Goal: Book appointment/travel/reservation

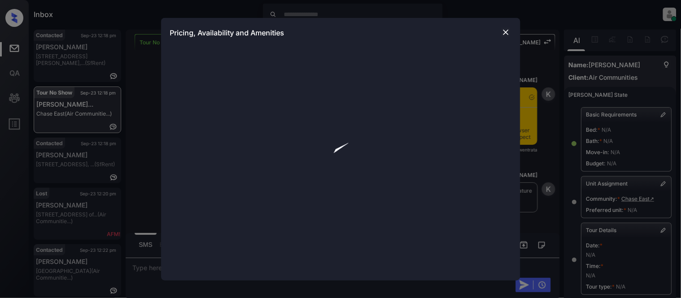
scroll to position [591, 0]
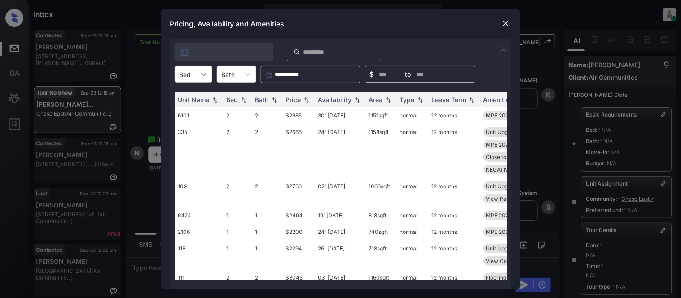
click at [201, 74] on div "**********" at bounding box center [340, 164] width 341 height 251
click at [198, 74] on div at bounding box center [204, 74] width 16 height 16
click at [190, 109] on div "1" at bounding box center [194, 113] width 38 height 16
click at [290, 103] on div "Price" at bounding box center [293, 100] width 15 height 8
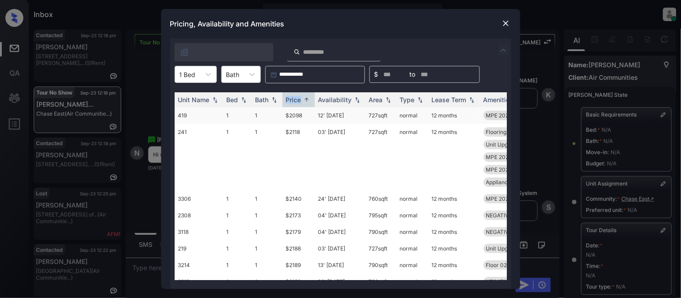
click at [293, 116] on td "$2098" at bounding box center [298, 115] width 32 height 17
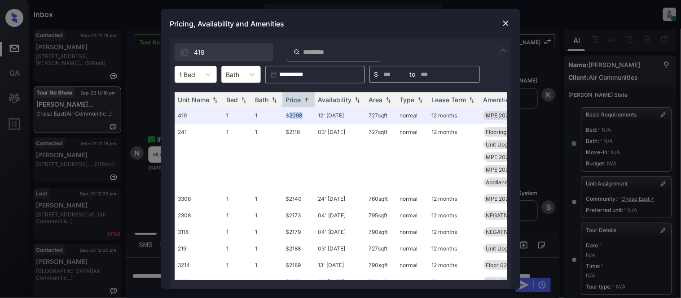
click at [505, 23] on img at bounding box center [505, 23] width 9 height 9
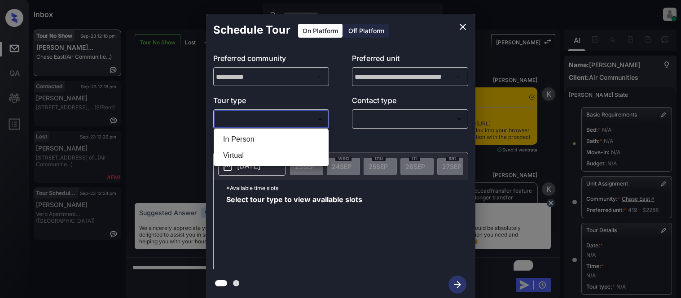
click at [247, 130] on ul "In Person Virtual" at bounding box center [271, 147] width 115 height 37
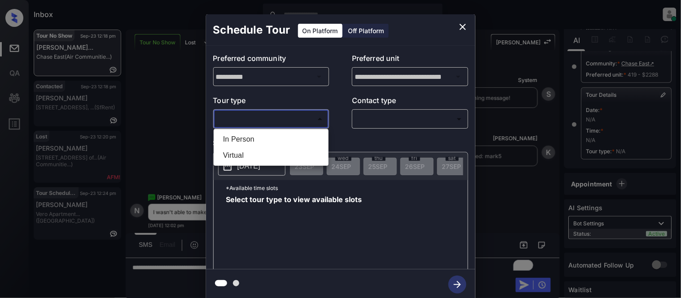
click at [249, 137] on li "In Person" at bounding box center [271, 139] width 110 height 16
type input "********"
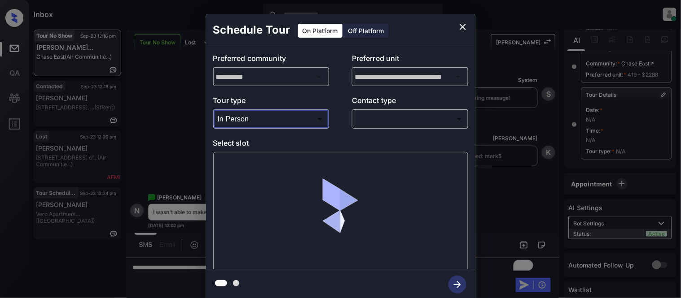
click at [401, 111] on div "​ ​" at bounding box center [410, 119] width 116 height 19
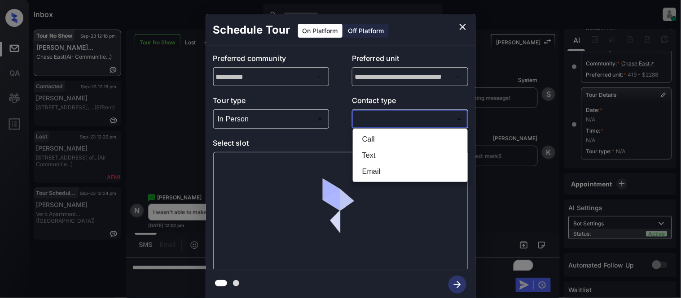
click at [383, 122] on body "Inbox Kristina Cataag Online Set yourself offline Set yourself on break Profile…" at bounding box center [340, 149] width 681 height 298
click at [370, 153] on li "Text" at bounding box center [410, 156] width 110 height 16
type input "****"
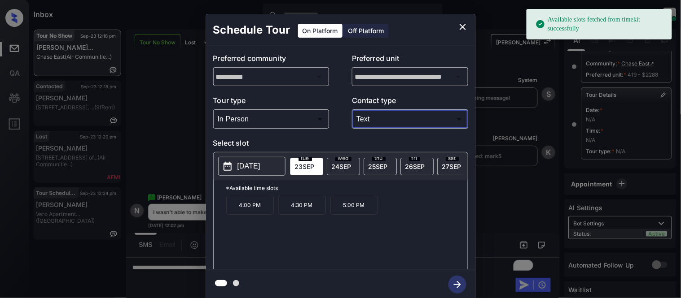
click at [442, 168] on span "27 SEP" at bounding box center [451, 167] width 19 height 8
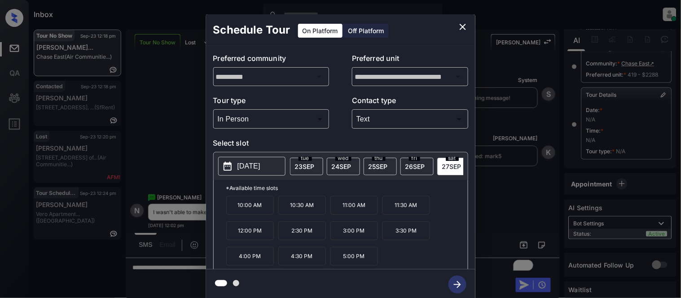
click at [400, 212] on p "11:30 AM" at bounding box center [406, 205] width 48 height 19
click at [456, 284] on icon "button" at bounding box center [457, 285] width 18 height 18
click at [506, 217] on div "**********" at bounding box center [340, 157] width 681 height 315
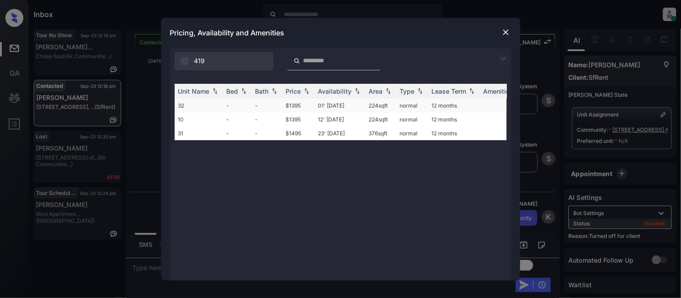
scroll to position [9, 0]
click at [320, 105] on td "01' May 17" at bounding box center [340, 106] width 51 height 14
click at [321, 105] on td "01' May 17" at bounding box center [340, 106] width 51 height 14
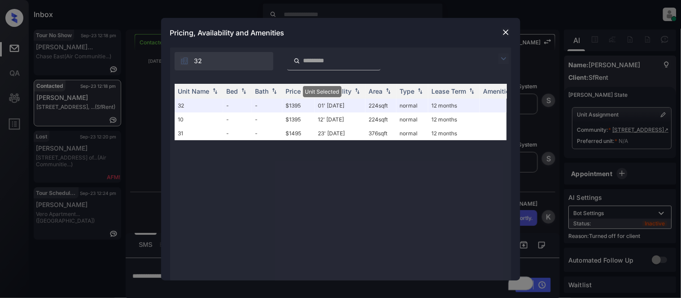
click at [501, 25] on div "Pricing, Availability and Amenities" at bounding box center [340, 33] width 359 height 30
click at [501, 33] on img at bounding box center [505, 32] width 9 height 9
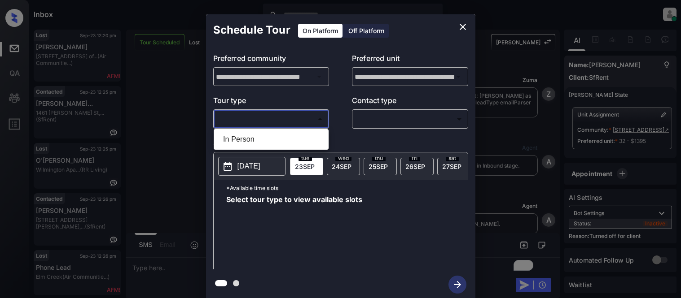
click at [283, 133] on li "In Person" at bounding box center [271, 139] width 110 height 16
type input "********"
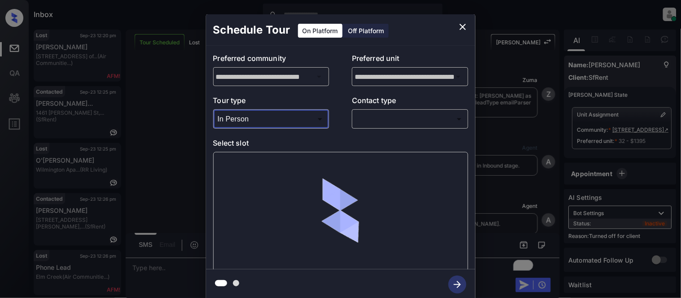
click at [355, 31] on div "Off Platform" at bounding box center [366, 31] width 45 height 14
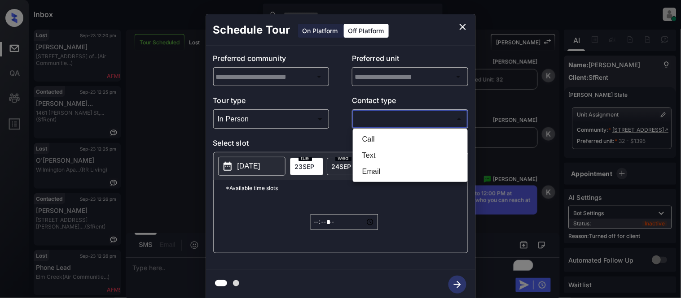
click at [370, 122] on body "Inbox Kristina Cataag Online Set yourself offline Set yourself on break Profile…" at bounding box center [340, 149] width 681 height 298
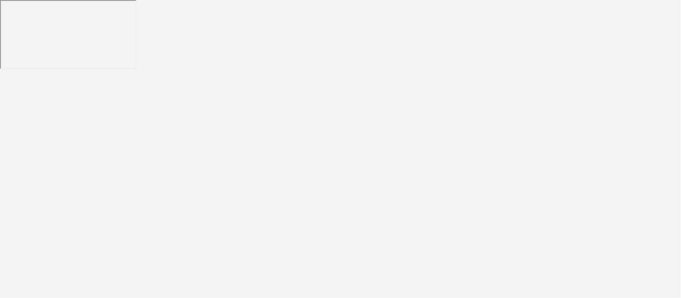
click at [368, 154] on body at bounding box center [340, 149] width 681 height 298
click at [213, 79] on body at bounding box center [340, 149] width 681 height 298
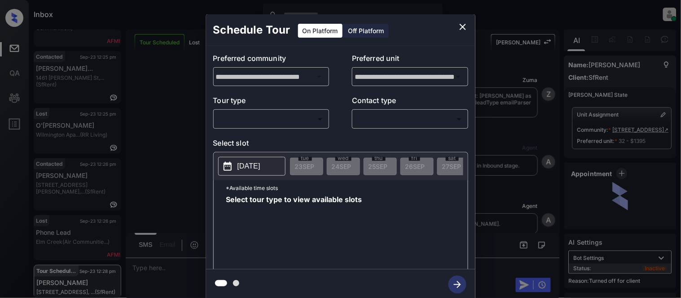
scroll to position [2530, 0]
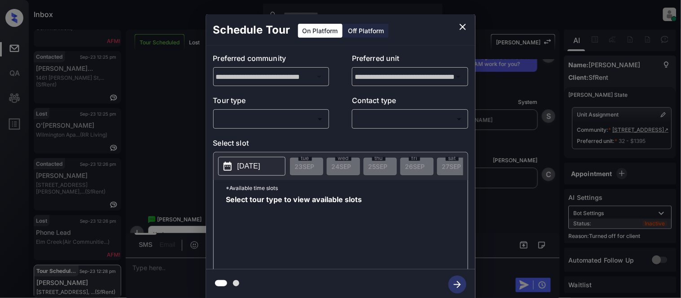
click at [349, 34] on div "Off Platform" at bounding box center [366, 31] width 45 height 14
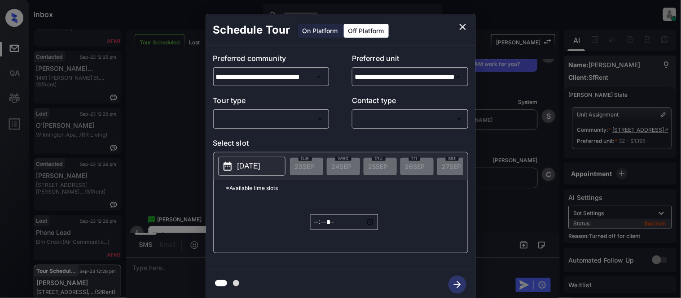
click at [292, 110] on div "​ ​" at bounding box center [271, 119] width 116 height 19
click at [289, 124] on body "Inbox Kristina Cataag Online Set yourself offline Set yourself on break Profile…" at bounding box center [340, 149] width 681 height 298
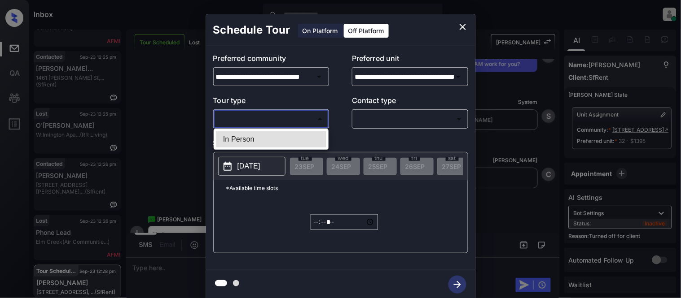
click at [283, 144] on li "In Person" at bounding box center [271, 139] width 110 height 16
type input "********"
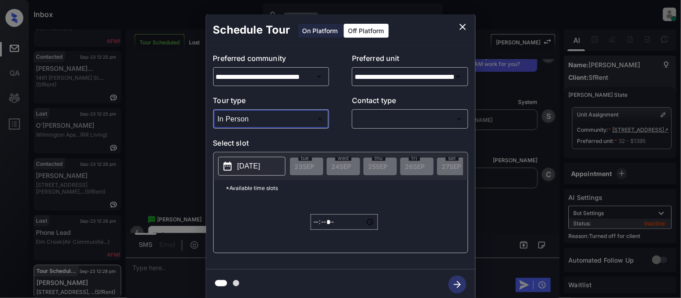
click at [377, 130] on div "**********" at bounding box center [340, 158] width 269 height 224
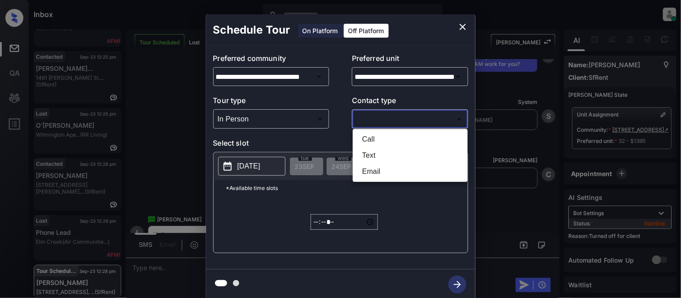
click at [373, 119] on body "Inbox Kristina Cataag Online Set yourself offline Set yourself on break Profile…" at bounding box center [340, 149] width 681 height 298
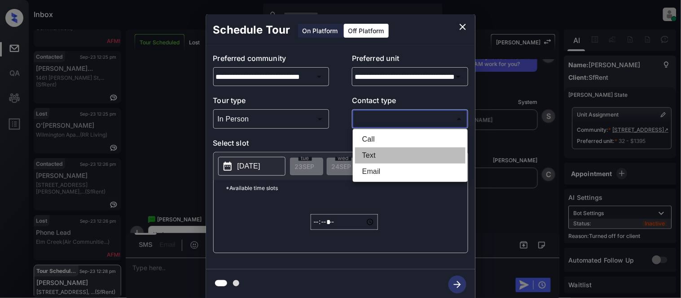
click at [372, 150] on li "Text" at bounding box center [410, 156] width 110 height 16
type input "****"
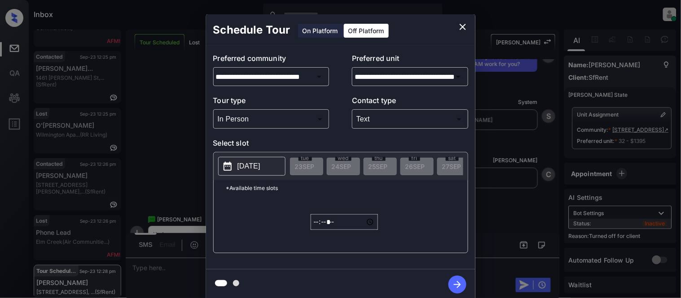
click at [252, 165] on p "2025-09-23" at bounding box center [248, 166] width 23 height 11
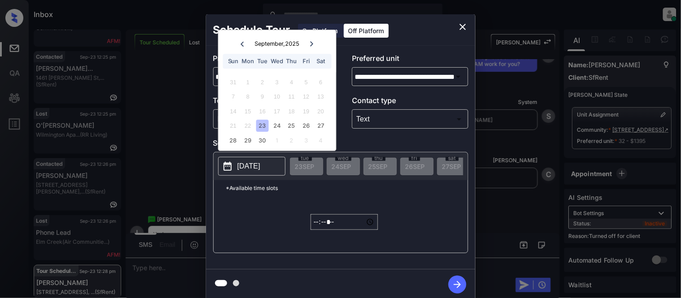
click at [312, 44] on icon at bounding box center [311, 43] width 3 height 5
click at [236, 95] on div "5" at bounding box center [233, 97] width 12 height 12
click at [316, 220] on div "***** ​" at bounding box center [344, 222] width 67 height 53
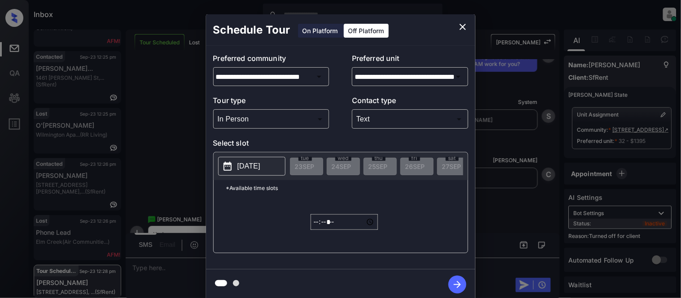
click at [316, 226] on input "*****" at bounding box center [344, 223] width 67 height 16
type input "*****"
type input "**********"
click at [260, 168] on p "2025-10-05" at bounding box center [248, 166] width 23 height 11
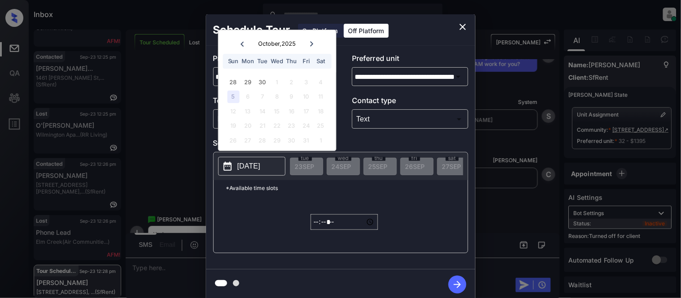
click at [462, 283] on icon "button" at bounding box center [457, 285] width 18 height 18
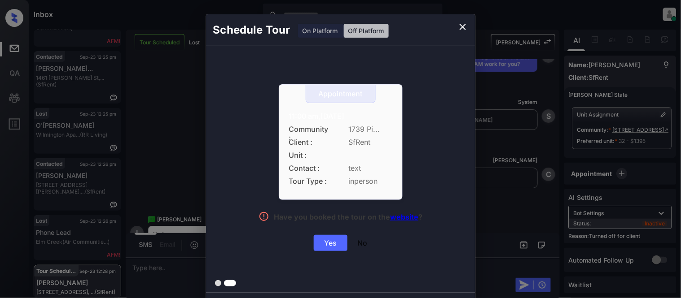
drag, startPoint x: 280, startPoint y: 108, endPoint x: 390, endPoint y: 113, distance: 109.6
click at [390, 113] on div "Appointment 11:00 am,Sun,05-Oct-2025 Community : 1739 Pi... Client : SfRent Uni…" at bounding box center [341, 142] width 124 height 116
click at [322, 239] on div "Yes" at bounding box center [331, 243] width 34 height 16
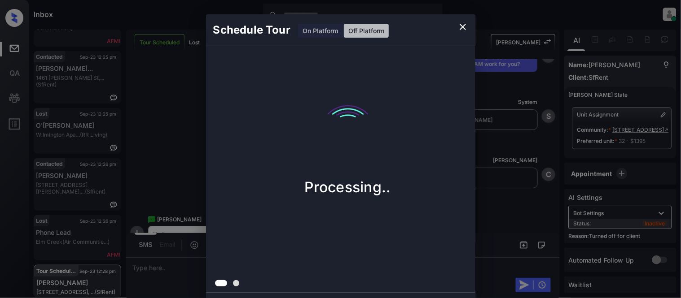
click at [529, 133] on div "Schedule Tour On Platform Off Platform Processing.." at bounding box center [340, 157] width 681 height 315
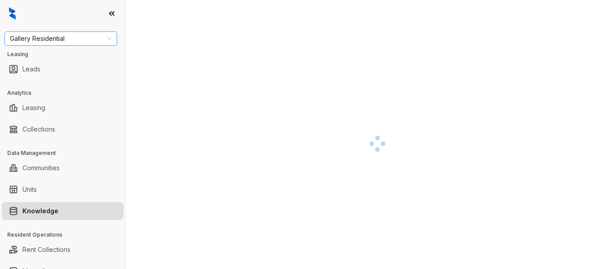
drag, startPoint x: 83, startPoint y: 36, endPoint x: 116, endPoint y: 45, distance: 34.3
click at [83, 36] on span "Gallery Residential" at bounding box center [61, 38] width 102 height 13
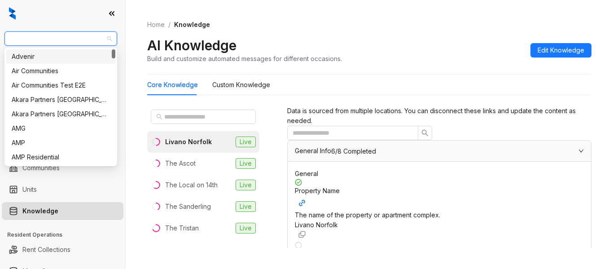
click at [84, 32] on span "Gallery Residential" at bounding box center [61, 38] width 102 height 13
click at [80, 36] on span "Gallery Residential" at bounding box center [61, 38] width 102 height 13
type input "**"
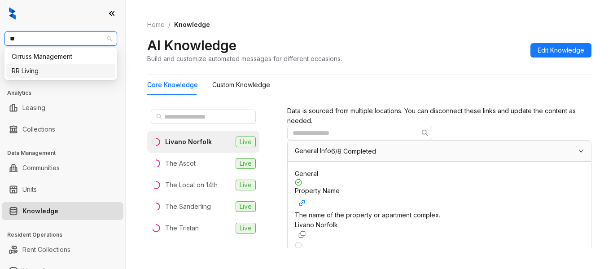
click at [35, 73] on div "RR Living" at bounding box center [61, 71] width 98 height 10
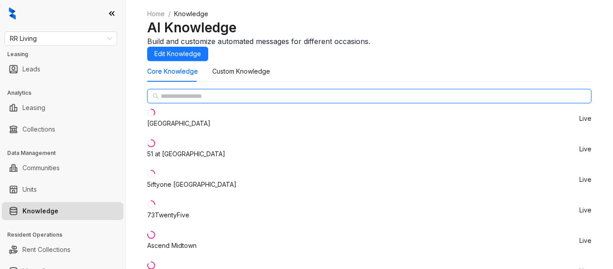
click at [201, 101] on input "text" at bounding box center [370, 96] width 418 height 10
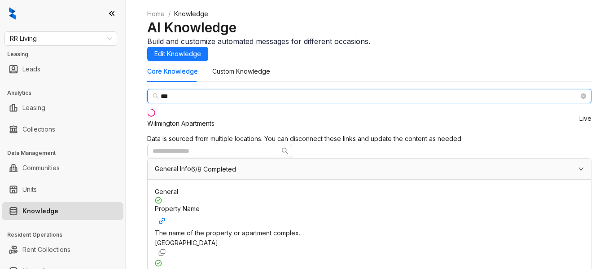
type input "***"
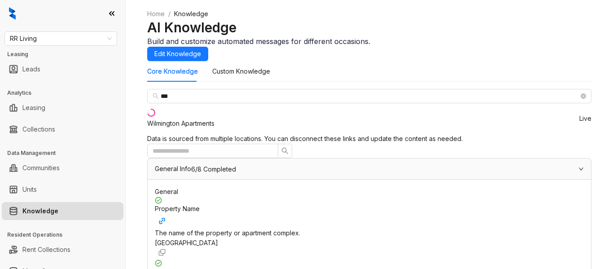
click at [197, 128] on div "Wilmington Apartments" at bounding box center [180, 123] width 67 height 10
drag, startPoint x: 502, startPoint y: 197, endPoint x: 420, endPoint y: 193, distance: 82.2
copy span "[EMAIL_ADDRESS][DOMAIN_NAME]"
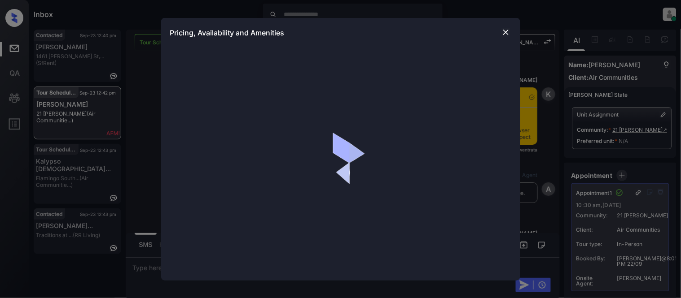
scroll to position [1192, 0]
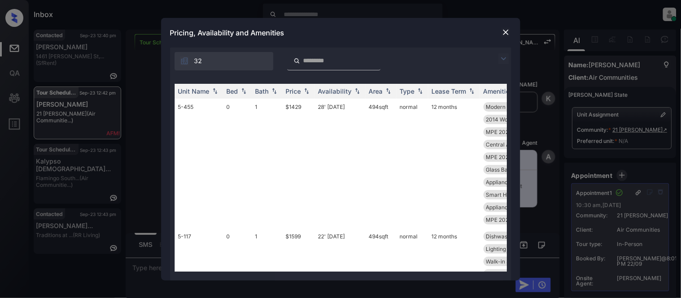
click at [503, 54] on img at bounding box center [503, 58] width 11 height 11
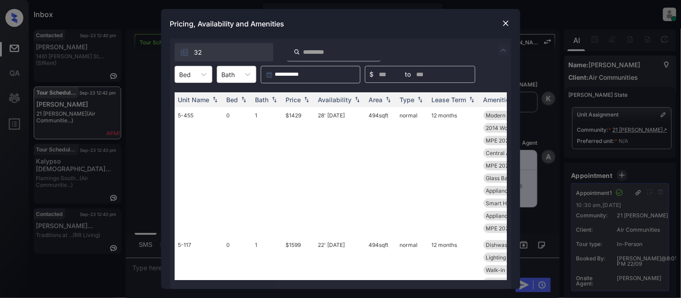
click at [185, 74] on div "**********" at bounding box center [340, 164] width 341 height 251
click at [185, 74] on div at bounding box center [186, 74] width 12 height 9
click at [182, 110] on div "1" at bounding box center [194, 113] width 38 height 16
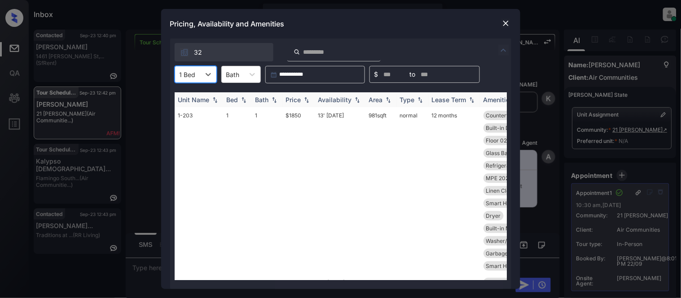
click at [293, 102] on div "Price" at bounding box center [293, 100] width 15 height 8
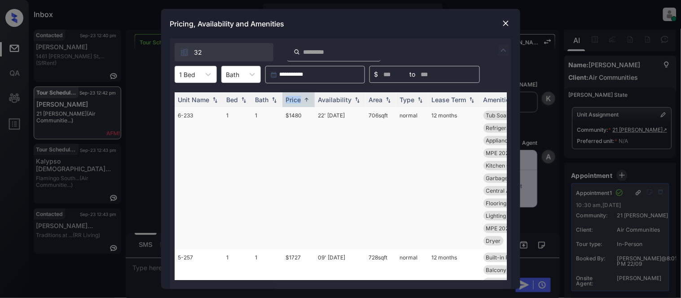
click at [293, 114] on td "$1480" at bounding box center [298, 178] width 32 height 142
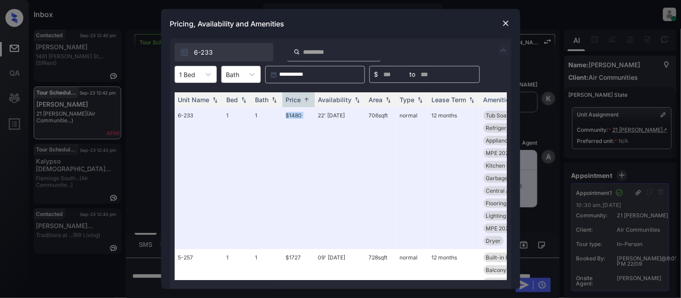
click at [508, 21] on img at bounding box center [505, 23] width 9 height 9
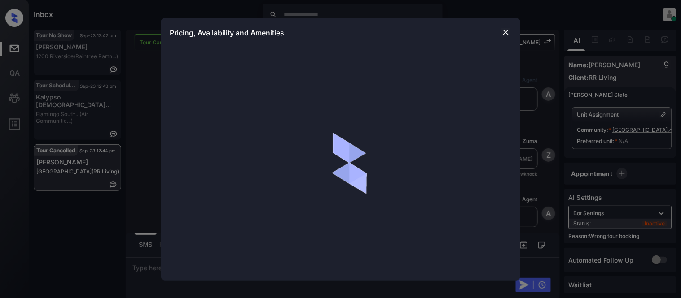
scroll to position [0, 1]
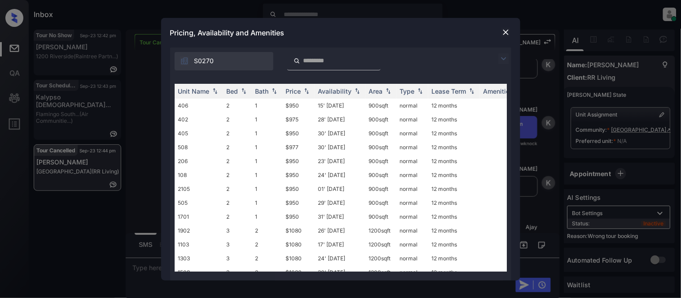
click at [503, 60] on img at bounding box center [503, 58] width 11 height 11
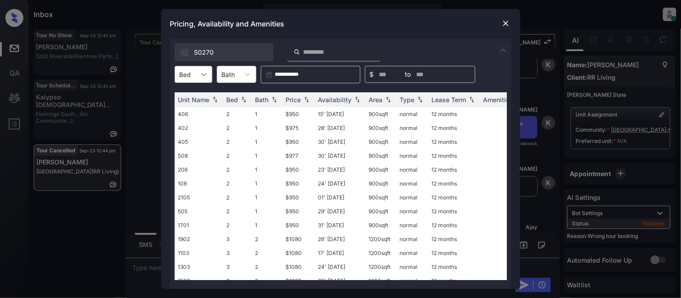
click at [204, 77] on icon at bounding box center [203, 74] width 9 height 9
click at [187, 99] on div "2" at bounding box center [194, 96] width 38 height 16
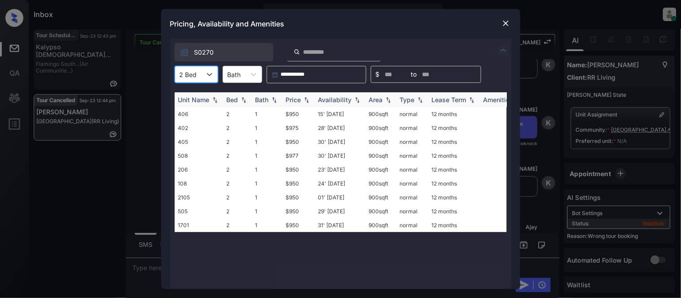
click at [295, 101] on div "Price" at bounding box center [293, 100] width 15 height 8
click at [502, 25] on img at bounding box center [505, 23] width 9 height 9
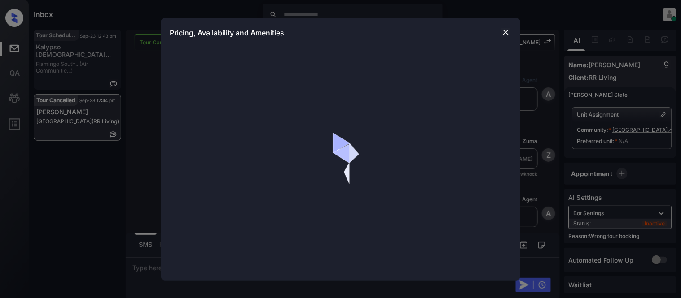
scroll to position [0, 1]
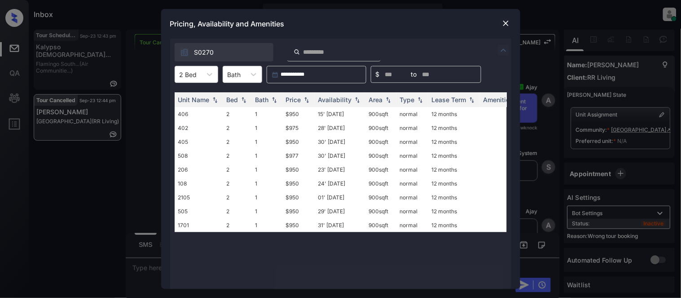
click at [499, 23] on div "Pricing, Availability and Amenities" at bounding box center [340, 24] width 359 height 30
click at [504, 23] on img at bounding box center [505, 23] width 9 height 9
